Goal: Transaction & Acquisition: Purchase product/service

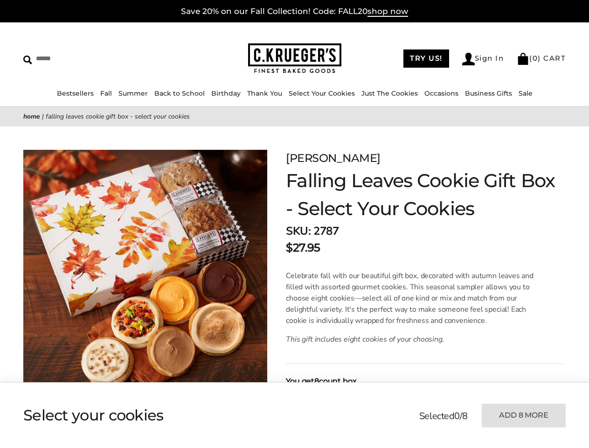
click at [294, 224] on strong "SKU:" at bounding box center [298, 231] width 25 height 15
click at [439, 93] on link "Occasions" at bounding box center [442, 93] width 34 height 8
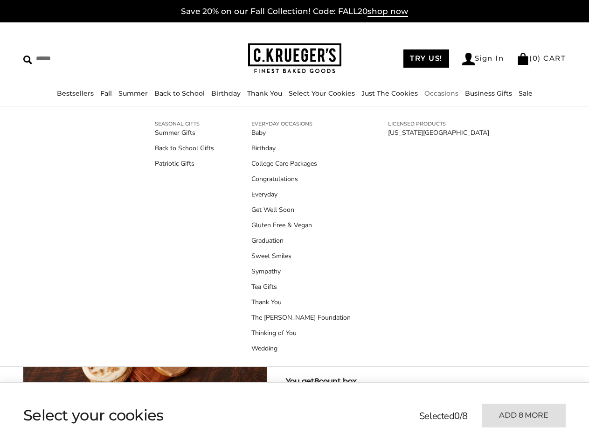
click at [294, 287] on p "Celebrate fall with our beautiful gift box, decorated with autumn leaves and fi…" at bounding box center [413, 298] width 255 height 56
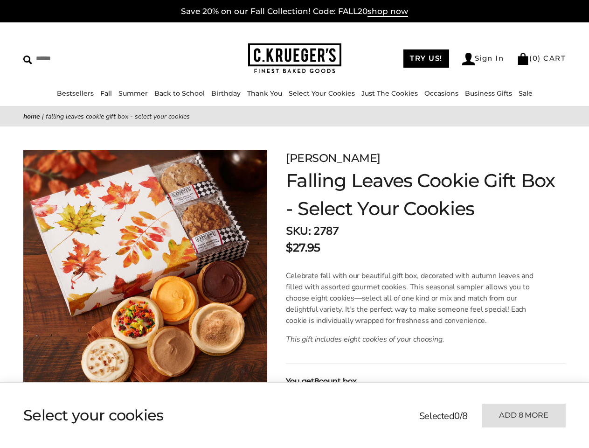
click at [206, 415] on ul at bounding box center [205, 415] width 365 height 47
